Goal: Obtain resource: Obtain resource

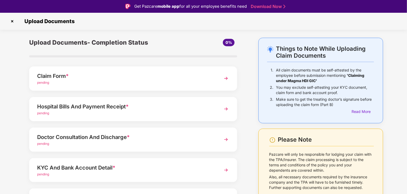
click at [225, 78] on img at bounding box center [226, 79] width 10 height 10
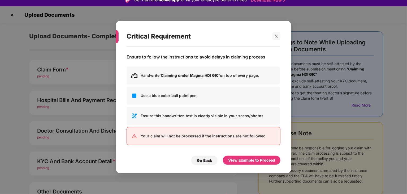
scroll to position [13, 0]
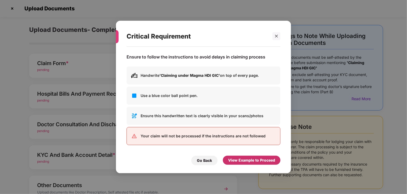
click at [260, 162] on div "View Example to Proceed" at bounding box center [251, 160] width 47 height 6
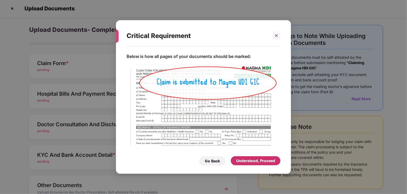
click at [260, 162] on div "Understood, Proceed" at bounding box center [255, 161] width 39 height 6
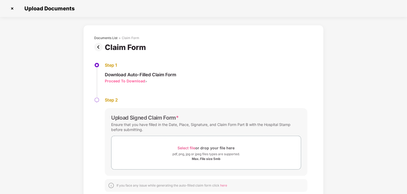
click at [145, 81] on span ">" at bounding box center [146, 81] width 2 height 4
click at [141, 82] on div "Proceed To Download" at bounding box center [125, 80] width 40 height 5
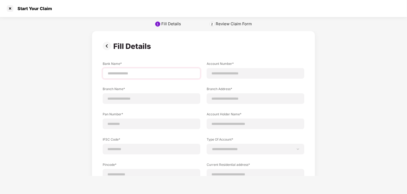
click at [146, 77] on div at bounding box center [152, 73] width 98 height 11
click at [149, 75] on input at bounding box center [151, 74] width 89 height 6
type input "**********"
click at [223, 72] on input at bounding box center [255, 74] width 89 height 6
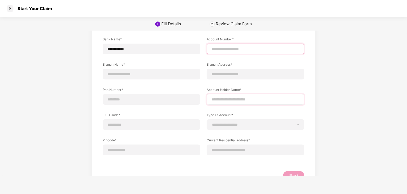
scroll to position [36, 0]
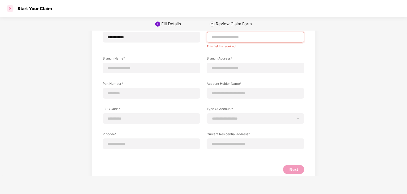
click at [11, 11] on div at bounding box center [10, 8] width 8 height 8
